Goal: Task Accomplishment & Management: Manage account settings

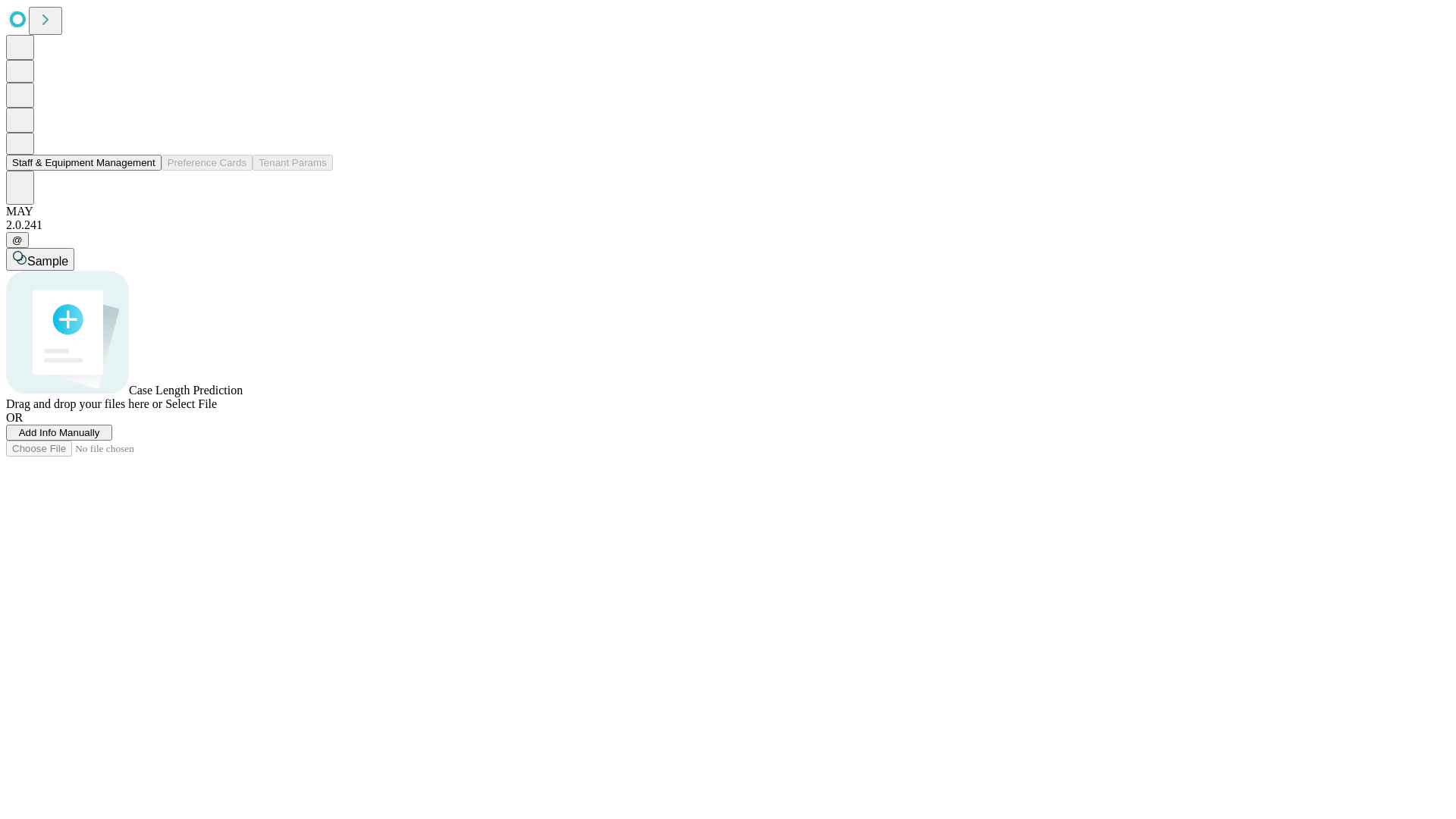
click at [144, 171] on button "Staff & Equipment Management" at bounding box center [84, 163] width 156 height 16
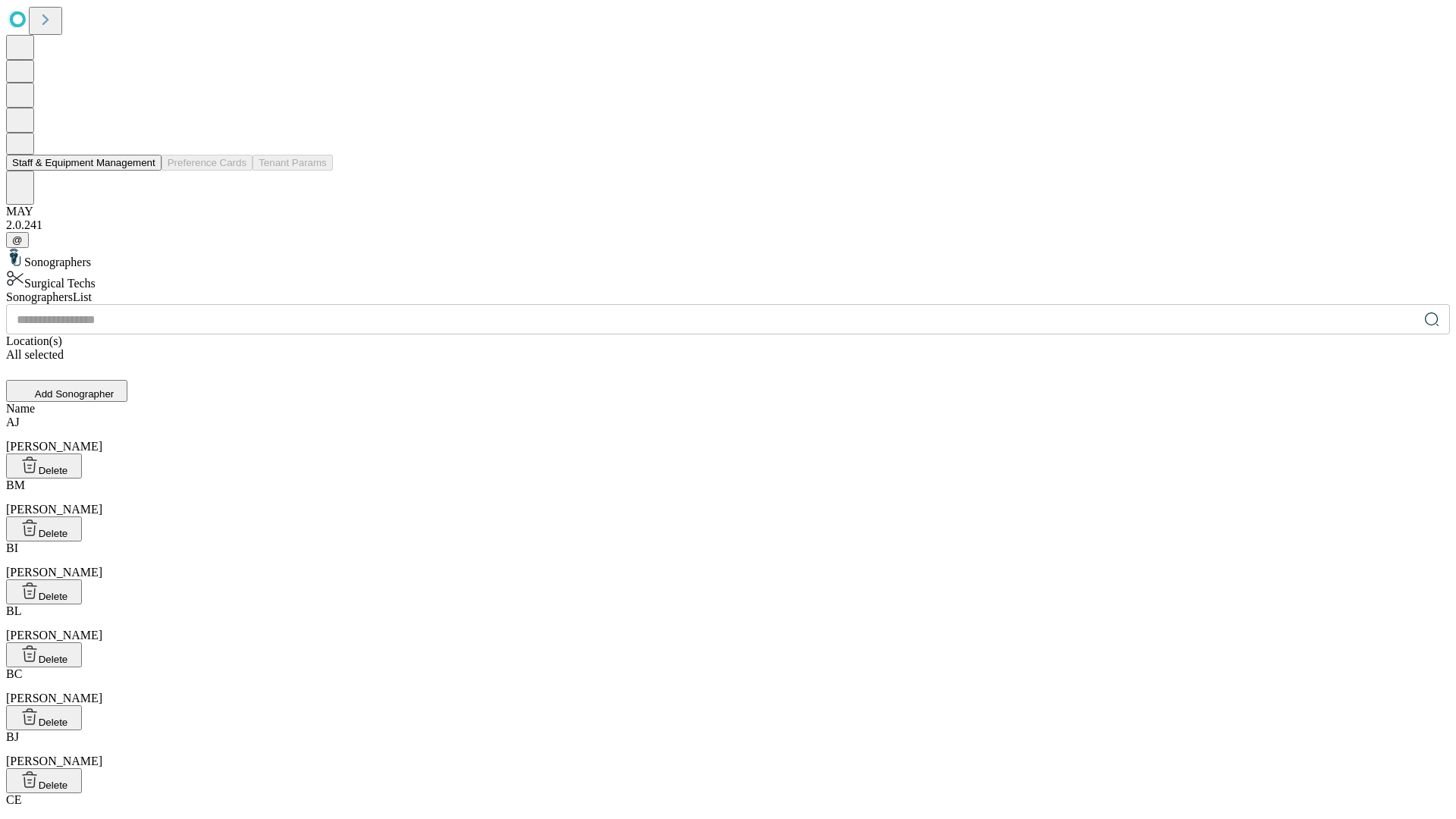
click at [144, 171] on button "Staff & Equipment Management" at bounding box center [84, 163] width 156 height 16
